Goal: Task Accomplishment & Management: Use online tool/utility

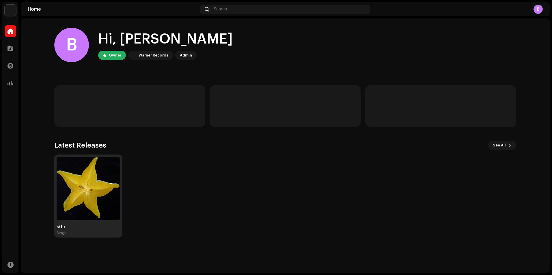
click at [83, 176] on img at bounding box center [88, 188] width 63 height 63
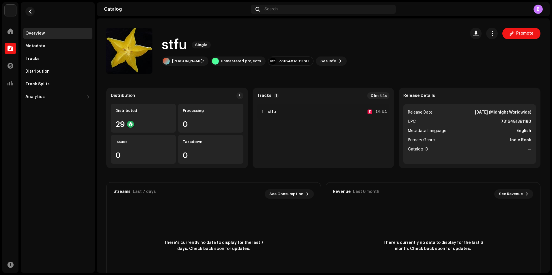
click at [510, 119] on strong "7316481391180" at bounding box center [515, 121] width 30 height 7
click at [509, 122] on strong "7316481391180" at bounding box center [515, 121] width 30 height 7
copy strong "7316481391180"
click at [461, 179] on div "Distribution Distributed 29 Processing 0 Issues 0 Takedown 0 Tracks 1 01m 44s 1…" at bounding box center [323, 193] width 434 height 210
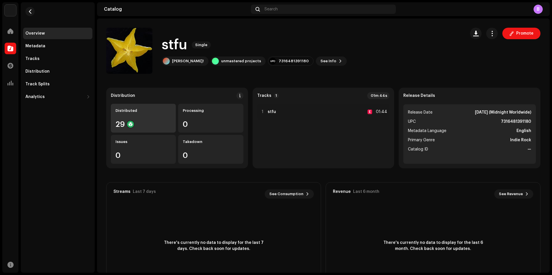
click at [145, 111] on div "Distributed" at bounding box center [143, 110] width 56 height 5
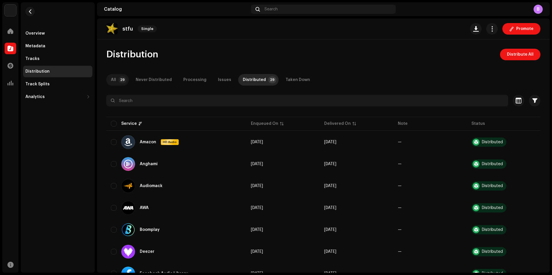
click at [123, 80] on p-badge "29" at bounding box center [122, 79] width 8 height 7
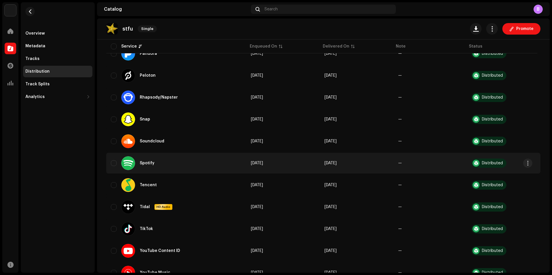
scroll to position [481, 0]
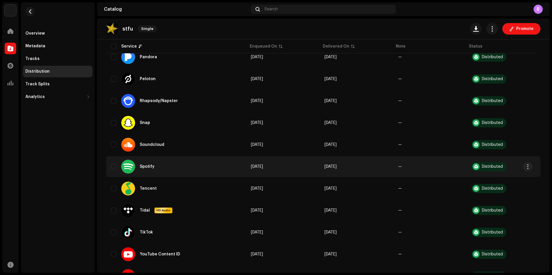
click at [203, 163] on div "Spotify" at bounding box center [176, 167] width 131 height 14
click at [487, 169] on div "Distributed" at bounding box center [488, 166] width 35 height 9
click at [526, 166] on span "button" at bounding box center [527, 166] width 4 height 5
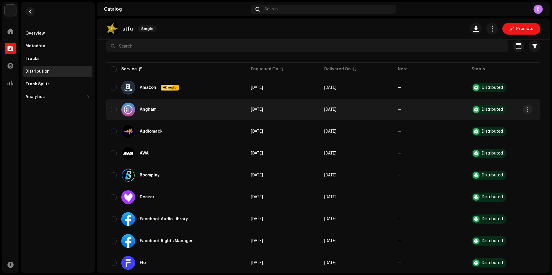
scroll to position [0, 0]
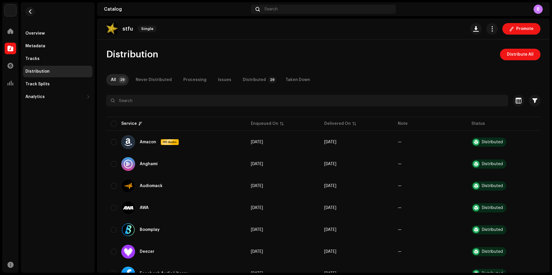
click at [121, 29] on div "stfu Single" at bounding box center [132, 29] width 53 height 12
click at [50, 74] on div "Distribution" at bounding box center [57, 72] width 69 height 12
click at [48, 61] on div "Tracks" at bounding box center [57, 59] width 69 height 12
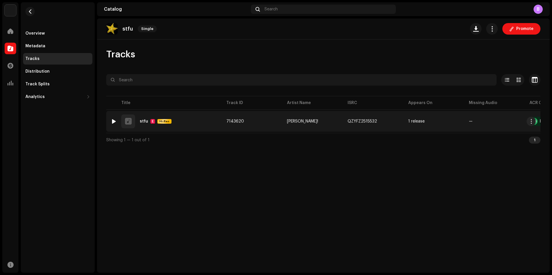
click at [179, 115] on div "1 stfu E Hi-Res" at bounding box center [164, 122] width 106 height 14
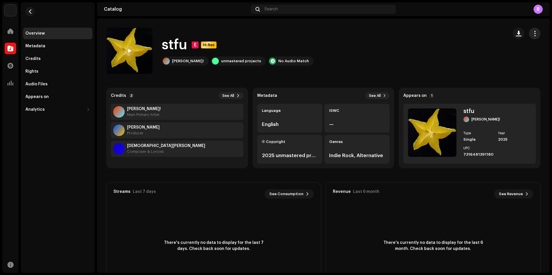
click at [528, 36] on button "button" at bounding box center [534, 34] width 12 height 12
click at [532, 35] on span "button" at bounding box center [534, 33] width 5 height 5
click at [378, 95] on span "See All" at bounding box center [375, 95] width 12 height 5
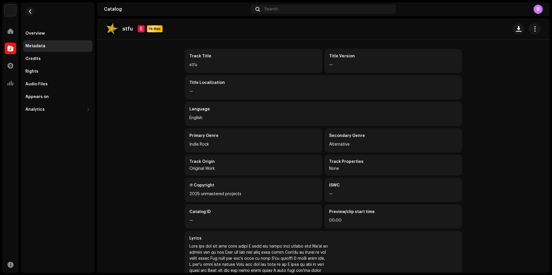
scroll to position [29, 0]
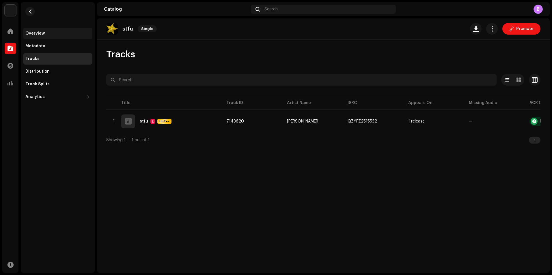
click at [50, 33] on div "Overview" at bounding box center [57, 33] width 65 height 5
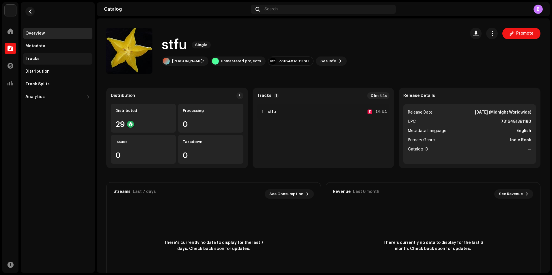
click at [53, 61] on div "Tracks" at bounding box center [57, 59] width 65 height 5
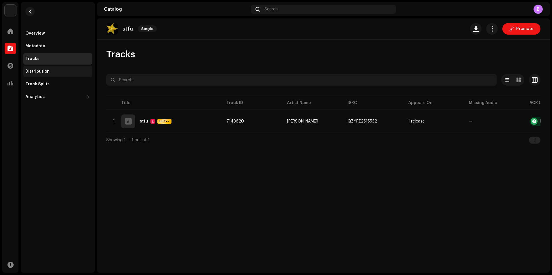
click at [52, 68] on div "Distribution" at bounding box center [57, 72] width 69 height 12
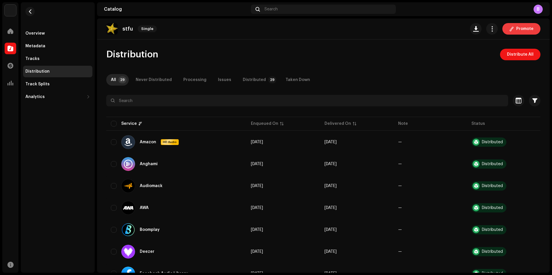
click at [522, 29] on span "Promote" at bounding box center [524, 29] width 17 height 12
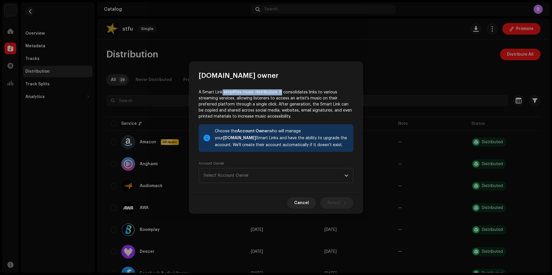
drag, startPoint x: 224, startPoint y: 93, endPoint x: 280, endPoint y: 95, distance: 56.3
click at [280, 95] on p "A Smart Link simplifies music distribution. It consolidates links to various st…" at bounding box center [275, 104] width 155 height 30
click at [258, 109] on p "A Smart Link simplifies music distribution. It consolidates links to various st…" at bounding box center [275, 104] width 155 height 30
click at [271, 173] on span "Select Account Owner" at bounding box center [273, 175] width 141 height 14
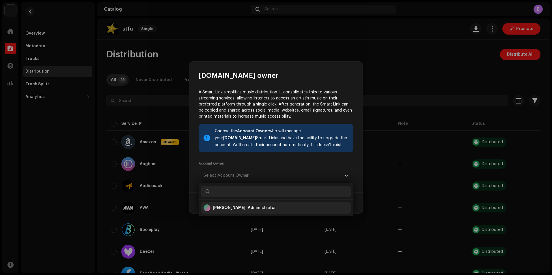
click at [255, 206] on div "Administrator" at bounding box center [261, 208] width 28 height 6
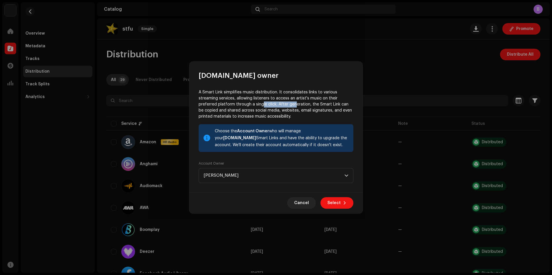
drag, startPoint x: 260, startPoint y: 105, endPoint x: 293, endPoint y: 106, distance: 33.2
click at [293, 106] on p "A Smart Link simplifies music distribution. It consolidates links to various st…" at bounding box center [275, 104] width 155 height 30
click at [333, 204] on span "Select" at bounding box center [333, 203] width 13 height 12
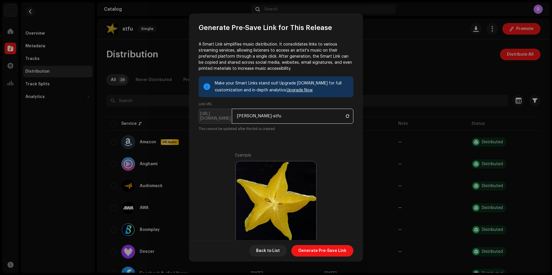
drag, startPoint x: 273, startPoint y: 112, endPoint x: 237, endPoint y: 116, distance: 36.2
click at [237, 116] on input "[PERSON_NAME]-stfu" at bounding box center [292, 116] width 121 height 15
click at [281, 118] on input "[PERSON_NAME]-stfu" at bounding box center [292, 116] width 121 height 15
click at [252, 116] on input "[PERSON_NAME]-stfu" at bounding box center [292, 116] width 121 height 15
click at [292, 118] on input "[PERSON_NAME]-stfu" at bounding box center [292, 116] width 121 height 15
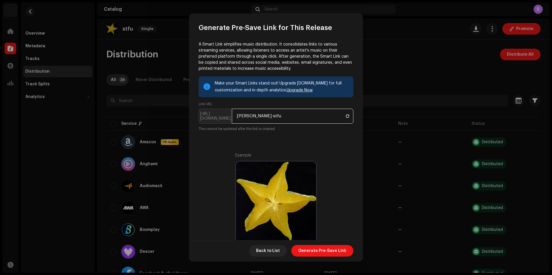
drag, startPoint x: 273, startPoint y: 116, endPoint x: 232, endPoint y: 113, distance: 40.2
click at [232, 113] on input "[PERSON_NAME]-stfu" at bounding box center [292, 116] width 121 height 15
click at [268, 117] on input "[PERSON_NAME]-stfu" at bounding box center [292, 116] width 121 height 15
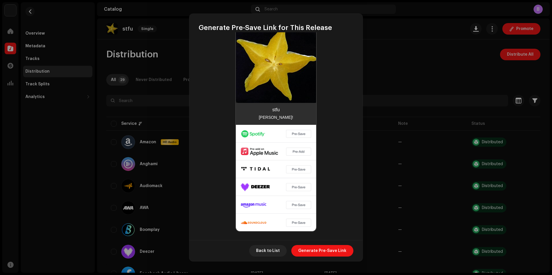
scroll to position [140, 0]
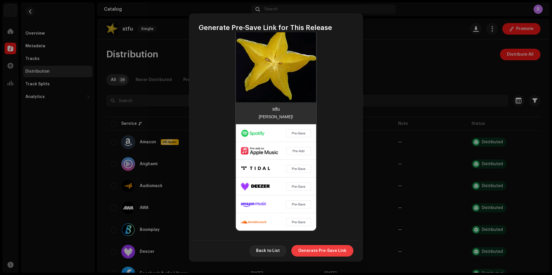
click at [337, 250] on span "Generate Pre-Save Link" at bounding box center [322, 251] width 48 height 12
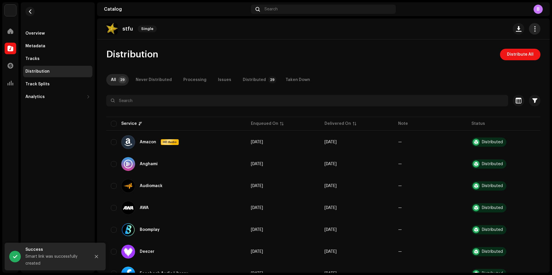
click at [532, 27] on span "button" at bounding box center [534, 29] width 5 height 5
click at [65, 257] on div "Smart link was successfully created" at bounding box center [55, 260] width 61 height 14
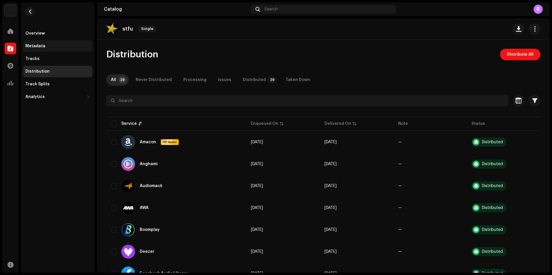
click at [61, 51] on div "Metadata" at bounding box center [57, 46] width 69 height 12
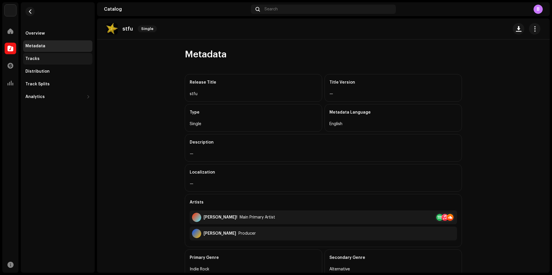
click at [57, 58] on div "Tracks" at bounding box center [57, 59] width 65 height 5
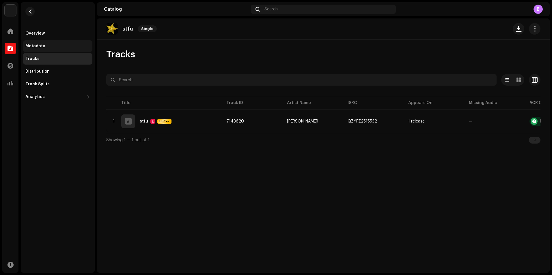
click at [59, 45] on div "Metadata" at bounding box center [57, 46] width 65 height 5
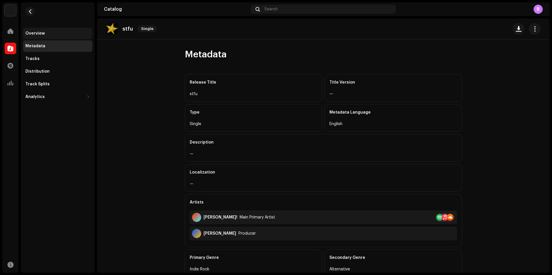
click at [58, 32] on div "Overview" at bounding box center [57, 33] width 65 height 5
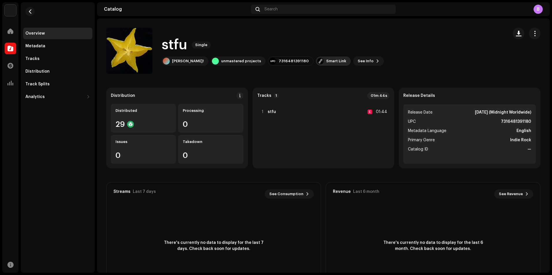
click at [326, 60] on div "Smart Link" at bounding box center [336, 61] width 20 height 5
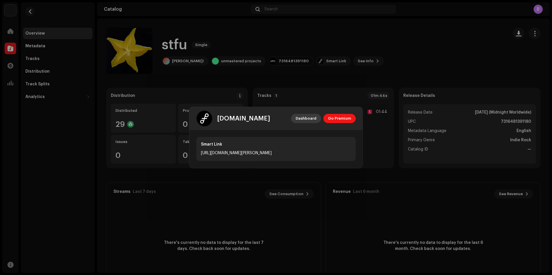
click at [314, 119] on span "Dashboard" at bounding box center [305, 119] width 21 height 12
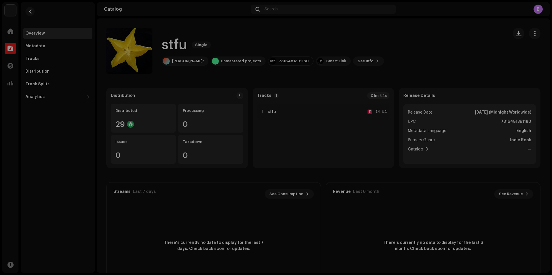
click at [224, 67] on div "[DOMAIN_NAME] Dashboard Go Premium Smart Link [URL][DOMAIN_NAME][PERSON_NAME]" at bounding box center [276, 137] width 552 height 275
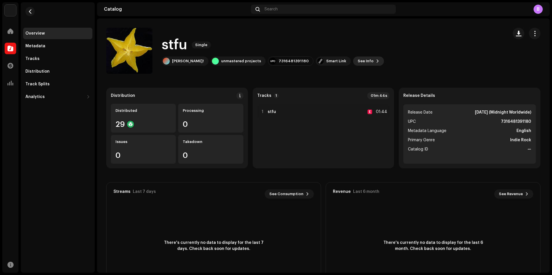
click at [357, 61] on span "See Info" at bounding box center [365, 61] width 16 height 12
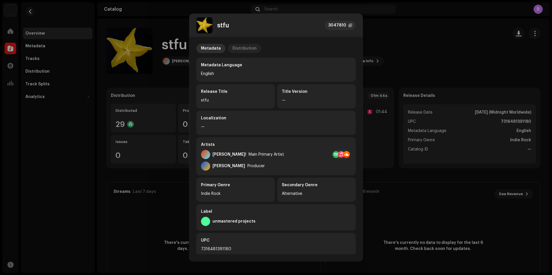
click at [236, 46] on div "Distribution" at bounding box center [244, 48] width 24 height 9
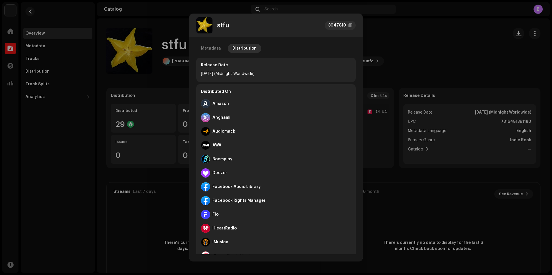
drag, startPoint x: 205, startPoint y: 73, endPoint x: 270, endPoint y: 76, distance: 65.2
click at [270, 76] on div "Release Date [DATE] (Midnight Worldwide)" at bounding box center [275, 70] width 159 height 24
click at [270, 76] on div "[DATE] (Midnight Worldwide)" at bounding box center [276, 73] width 150 height 7
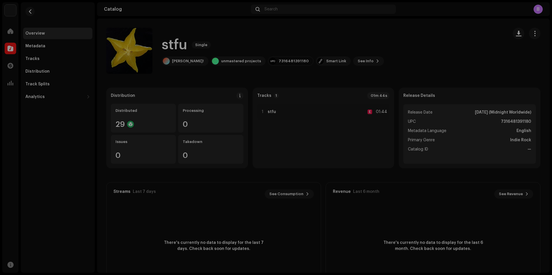
click at [412, 70] on div "stfu 3047810 Metadata Distribution Release Date [DATE] (Midnight Worldwide) Dis…" at bounding box center [276, 137] width 552 height 275
